Goal: Task Accomplishment & Management: Manage account settings

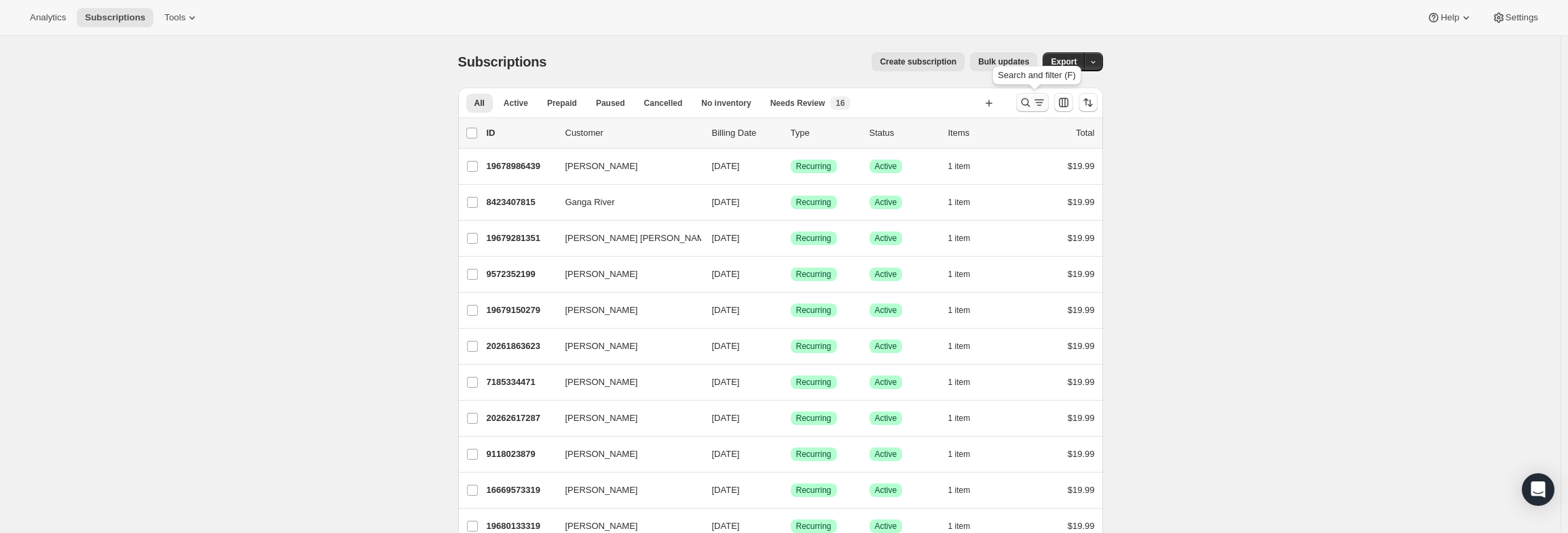
click at [1028, 101] on icon "Search and filter results" at bounding box center [1026, 102] width 14 height 14
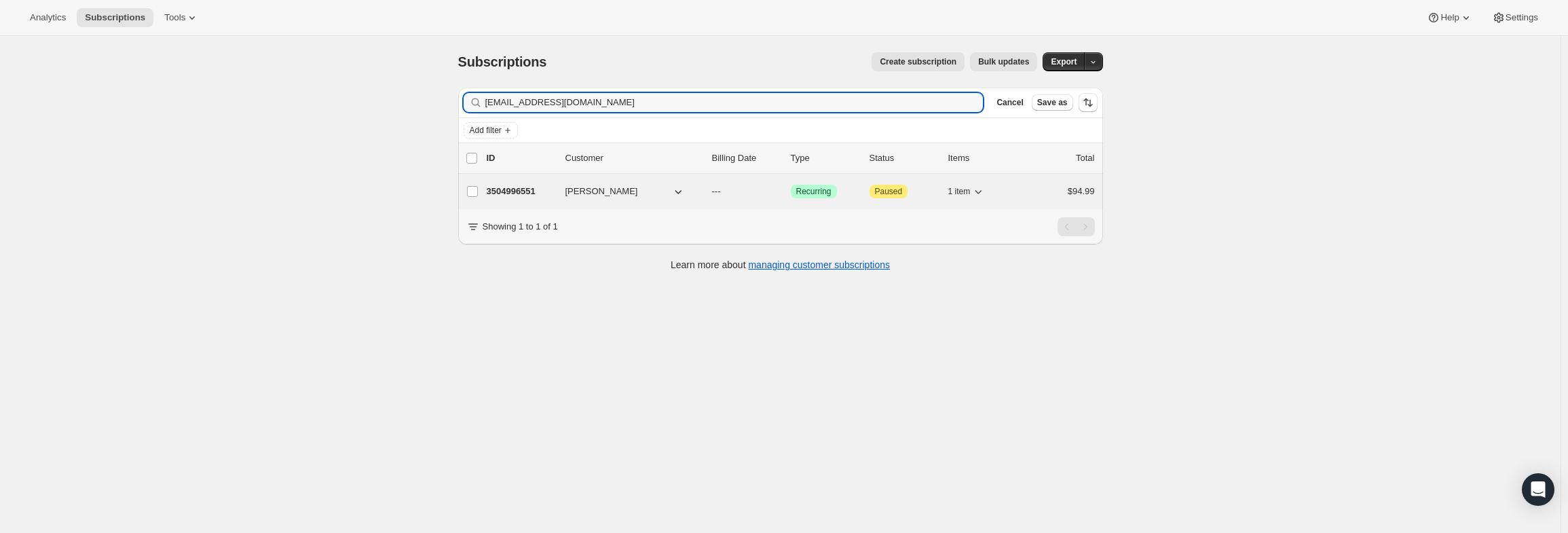
type input "[EMAIL_ADDRESS][DOMAIN_NAME]"
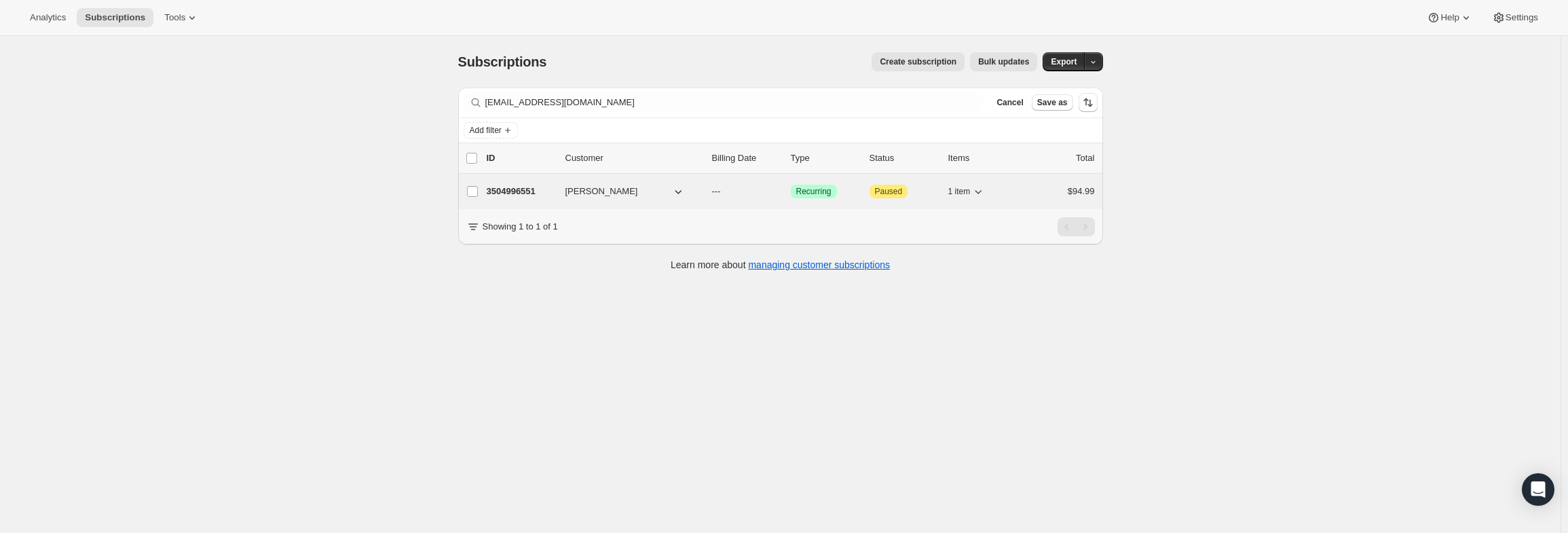
click at [603, 191] on span "[PERSON_NAME]" at bounding box center [602, 191] width 73 height 14
click at [525, 194] on p "3504996551" at bounding box center [520, 191] width 68 height 14
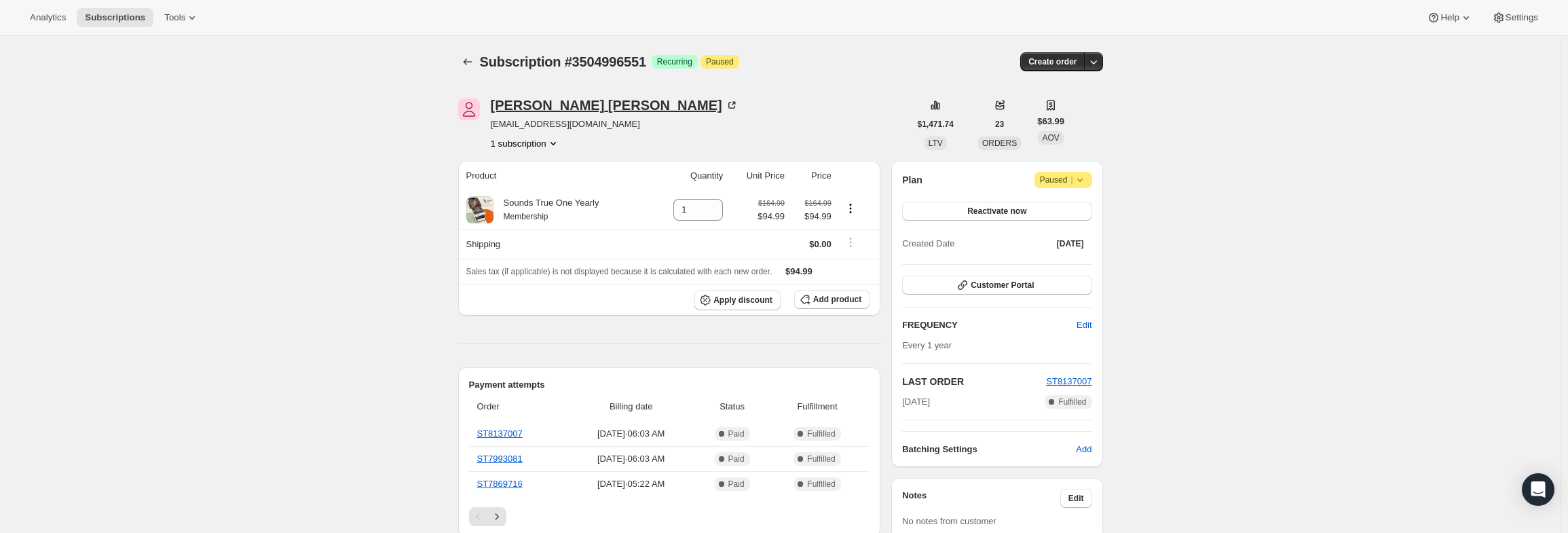
click at [528, 102] on div "[PERSON_NAME]" at bounding box center [614, 105] width 248 height 14
